Goal: Information Seeking & Learning: Learn about a topic

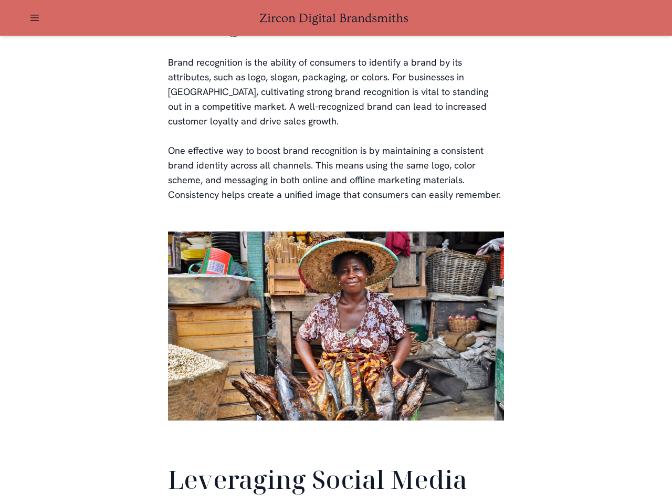
scroll to position [2471, 0]
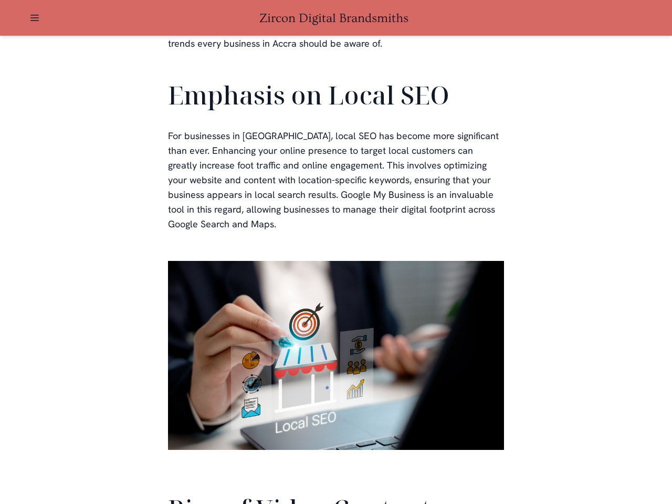
scroll to position [2368, 0]
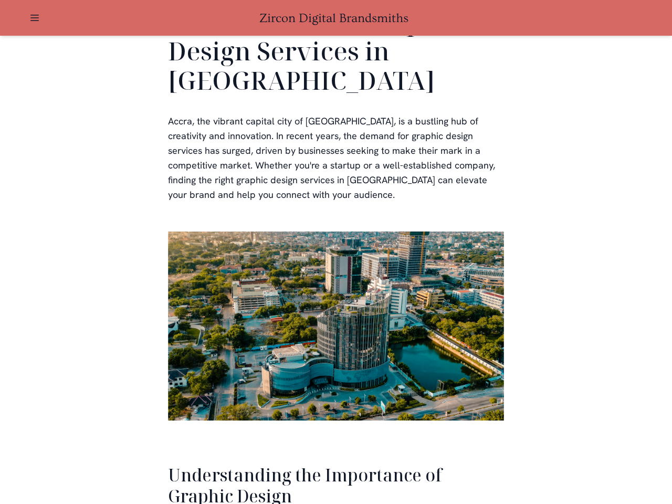
scroll to position [2156, 0]
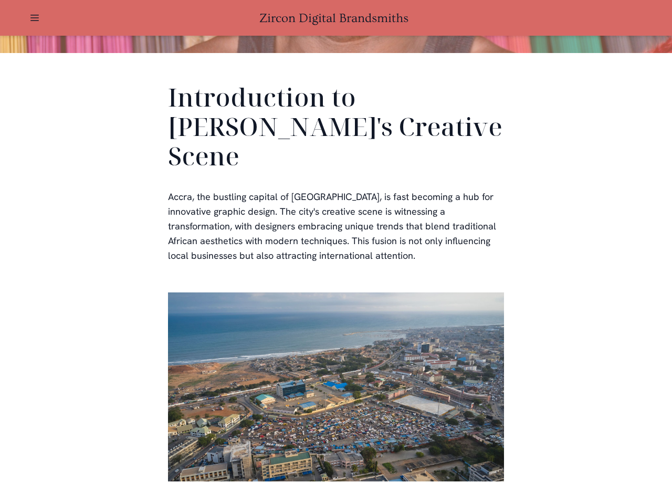
scroll to position [315, 0]
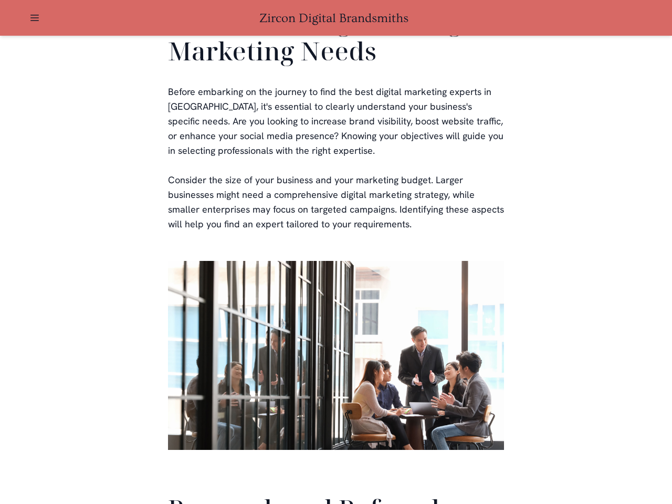
scroll to position [2498, 0]
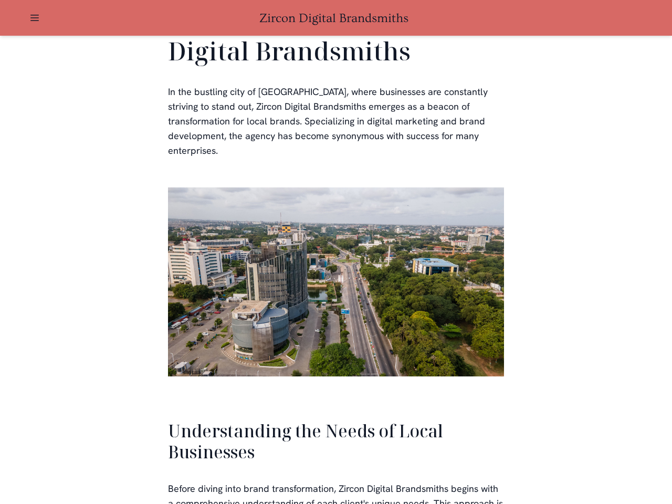
scroll to position [2238, 0]
